Goal: Navigation & Orientation: Find specific page/section

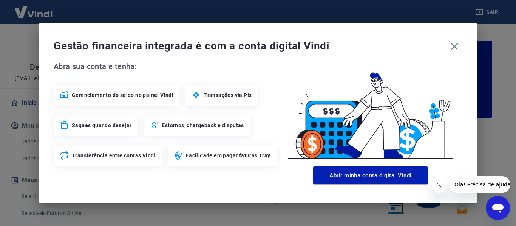
click at [437, 185] on icon "Fechar mensagem da empresa" at bounding box center [439, 185] width 6 height 6
click at [455, 44] on icon "button" at bounding box center [454, 46] width 12 height 12
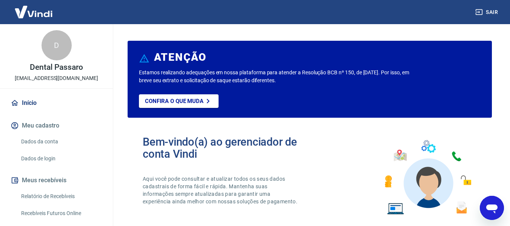
click at [35, 103] on link "Início" at bounding box center [56, 103] width 95 height 17
click at [35, 105] on link "Início" at bounding box center [56, 103] width 95 height 17
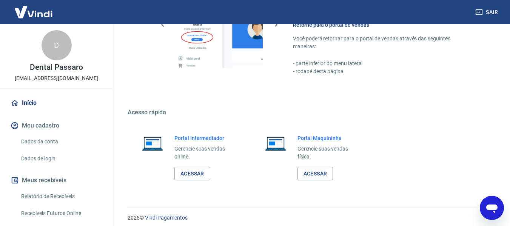
scroll to position [471, 0]
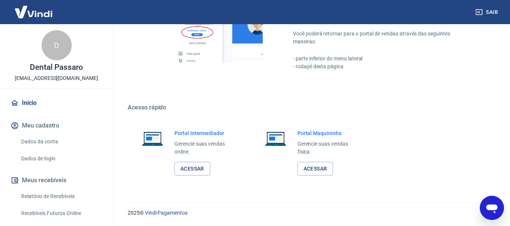
click at [192, 166] on link "Acessar" at bounding box center [192, 169] width 36 height 14
